Goal: Information Seeking & Learning: Find specific fact

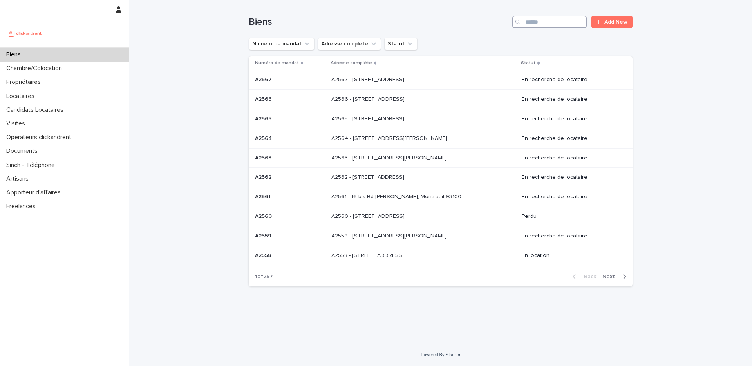
click at [548, 23] on input "Search" at bounding box center [549, 22] width 74 height 13
paste input "**********"
type input "**********"
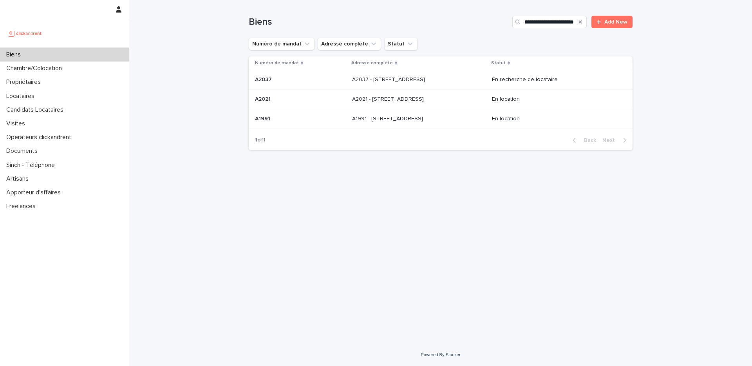
click at [447, 83] on div "A2037 - 43 Grande Rue Du Petit Saint Jean, Amiens 80000 A2037 - 43 Grande Rue D…" at bounding box center [418, 79] width 133 height 13
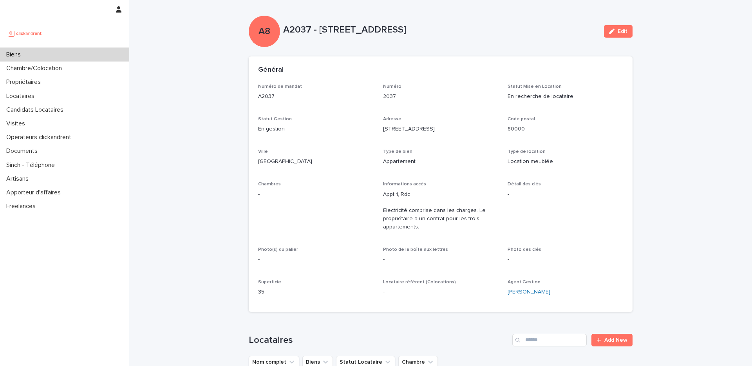
click at [67, 52] on div "Biens" at bounding box center [64, 55] width 129 height 14
click at [258, 97] on p "A2037" at bounding box center [315, 96] width 115 height 8
copy p "A2037"
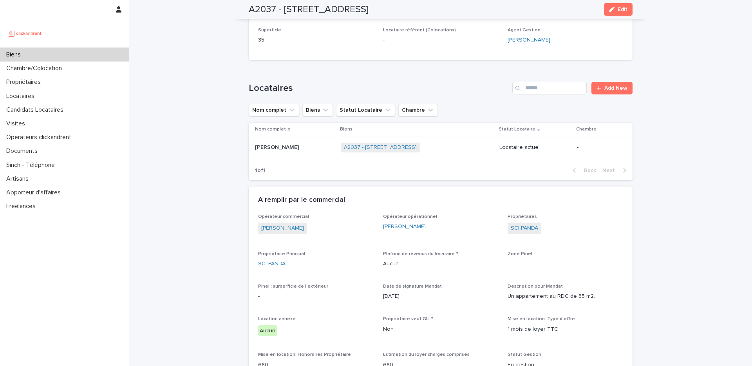
scroll to position [243, 0]
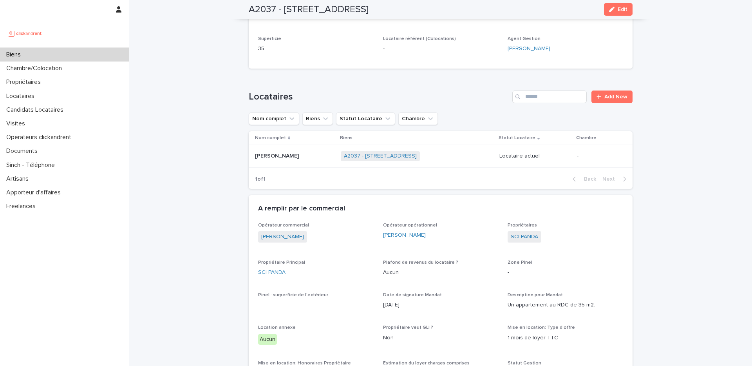
click at [295, 153] on p at bounding box center [294, 156] width 79 height 7
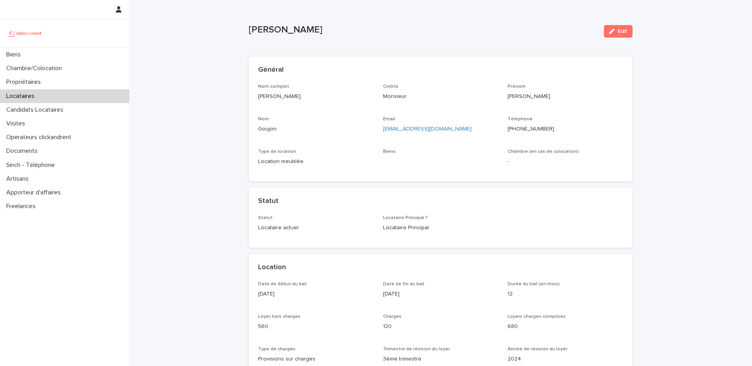
click at [534, 132] on p "+33781619090" at bounding box center [564, 129] width 115 height 8
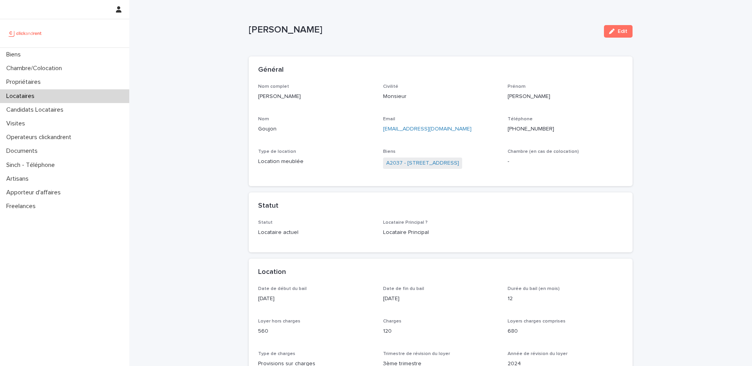
click at [534, 128] on p "+33781619090" at bounding box center [564, 129] width 115 height 8
copy p "33781619090"
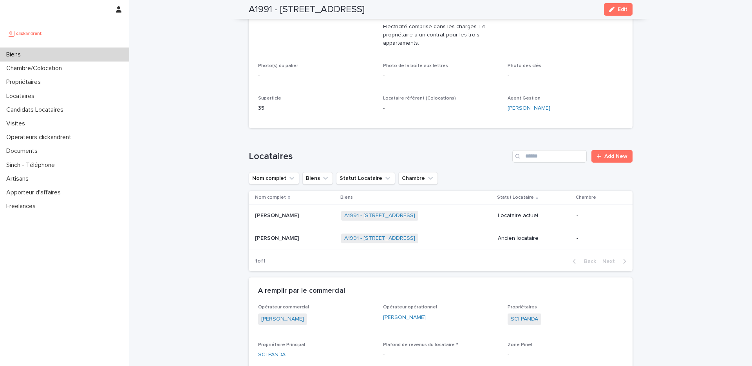
scroll to position [182, 0]
click at [293, 220] on div "Rick Tazobep Rick Tazobep" at bounding box center [295, 216] width 80 height 13
